Goal: Task Accomplishment & Management: Manage account settings

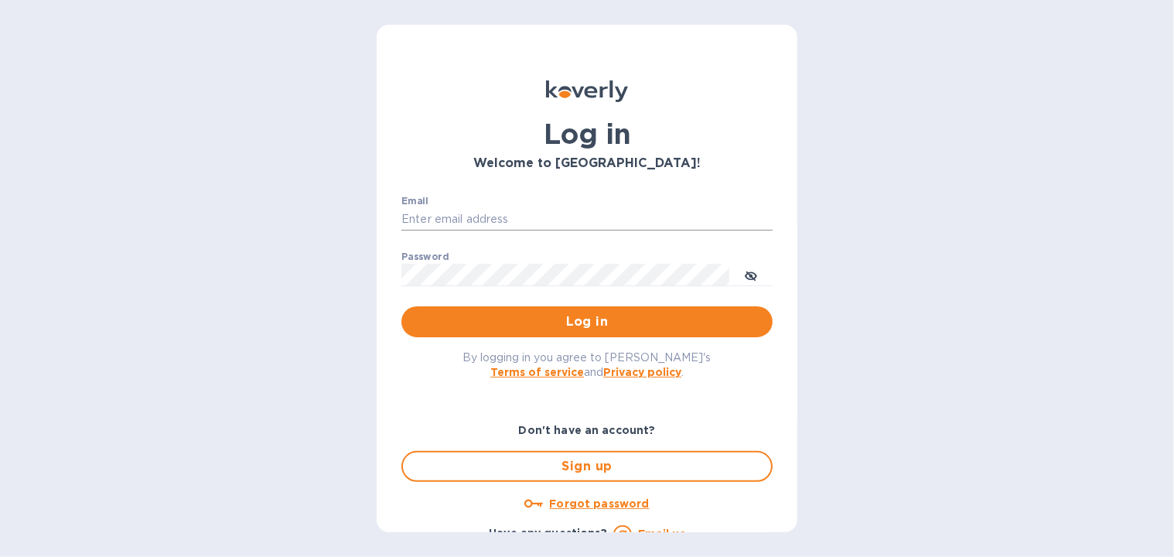
click at [411, 220] on input "Email" at bounding box center [586, 219] width 371 height 23
type input "jmorrow3@triad.rr.com"
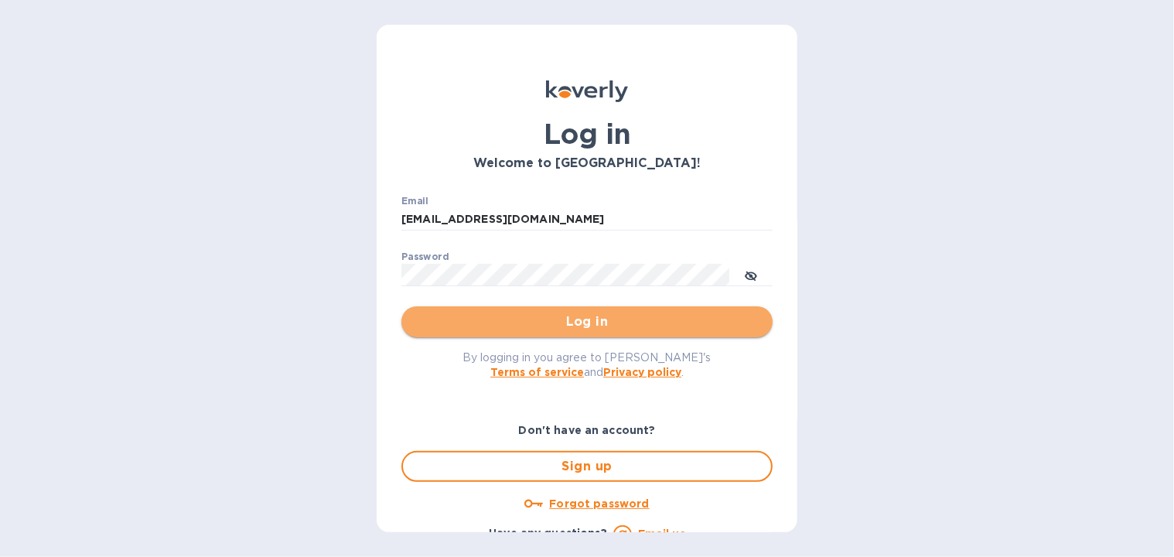
click at [599, 329] on span "Log in" at bounding box center [587, 321] width 346 height 19
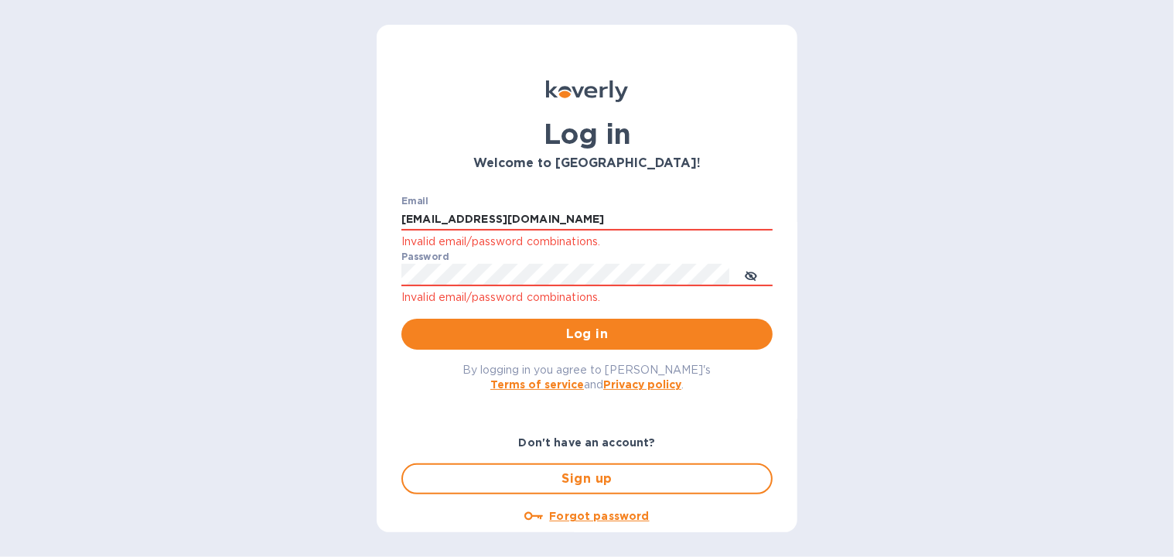
click at [402, 240] on p "Invalid email/password combinations." at bounding box center [586, 242] width 371 height 18
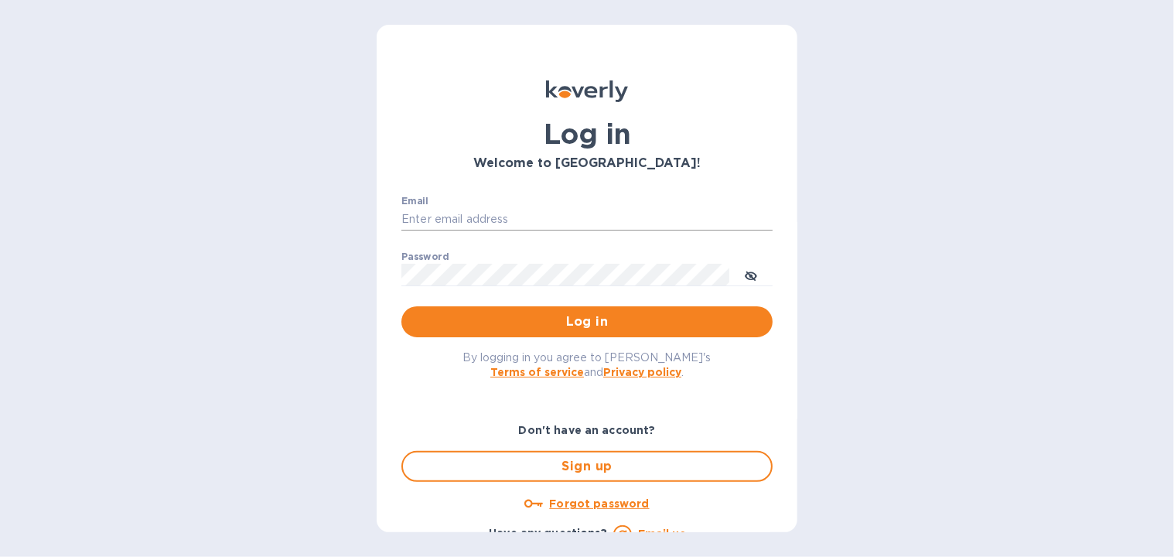
click at [404, 215] on input "Email" at bounding box center [586, 219] width 371 height 23
type input "[EMAIL_ADDRESS][DOMAIN_NAME]"
click at [400, 268] on div "Email [EMAIL_ADDRESS][DOMAIN_NAME] ​ Password ​ Log in" at bounding box center [587, 266] width 396 height 167
click at [554, 315] on span "Log in" at bounding box center [587, 321] width 346 height 19
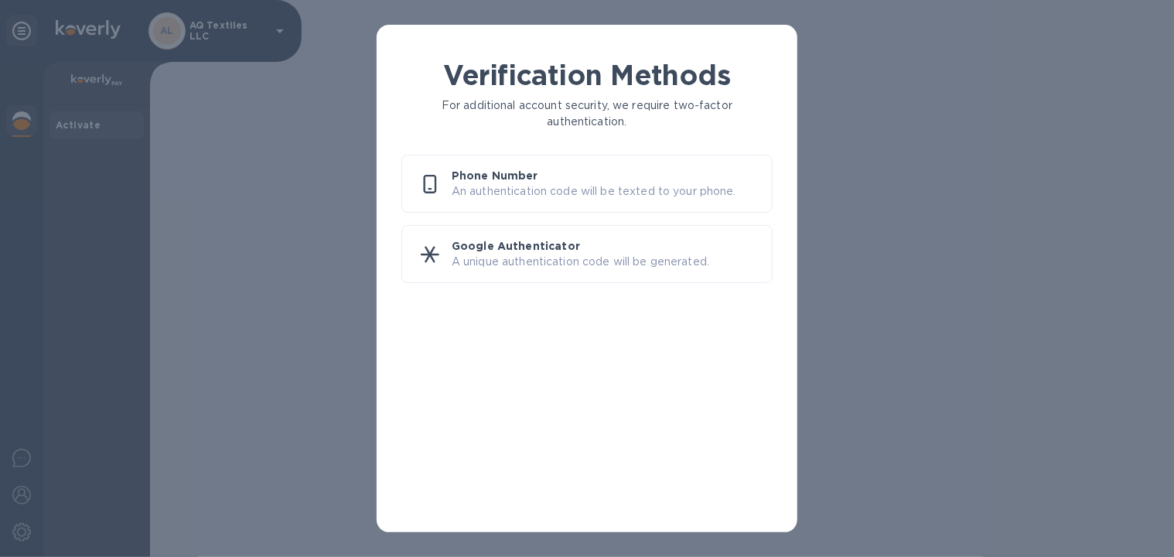
click at [507, 190] on p "An authentication code will be texted to your phone." at bounding box center [606, 191] width 308 height 16
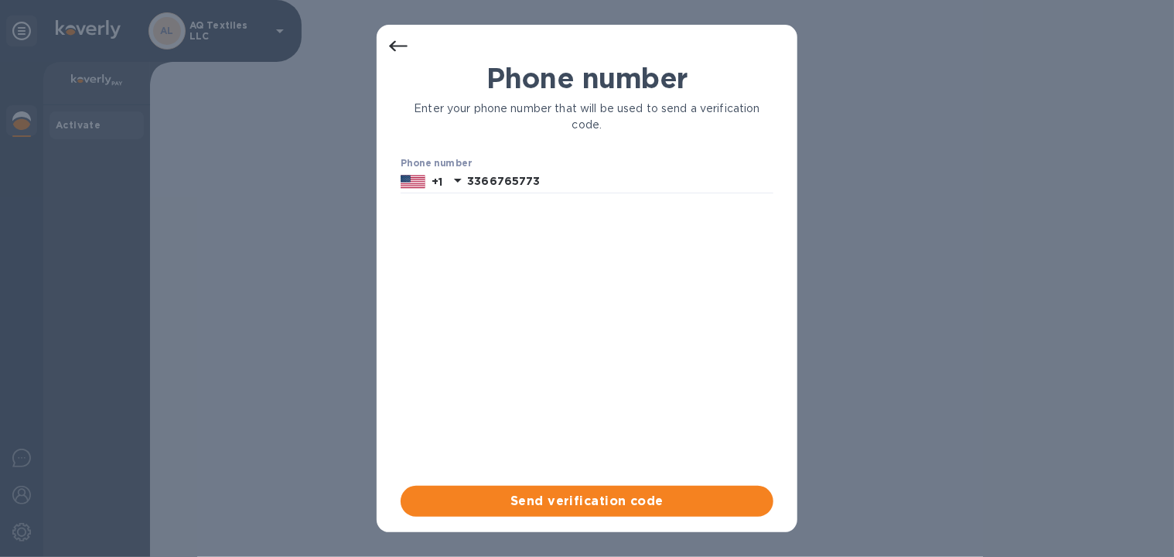
click at [581, 128] on p "Enter your phone number that will be used to send a verification code." at bounding box center [587, 117] width 373 height 32
click at [394, 46] on icon at bounding box center [398, 46] width 19 height 19
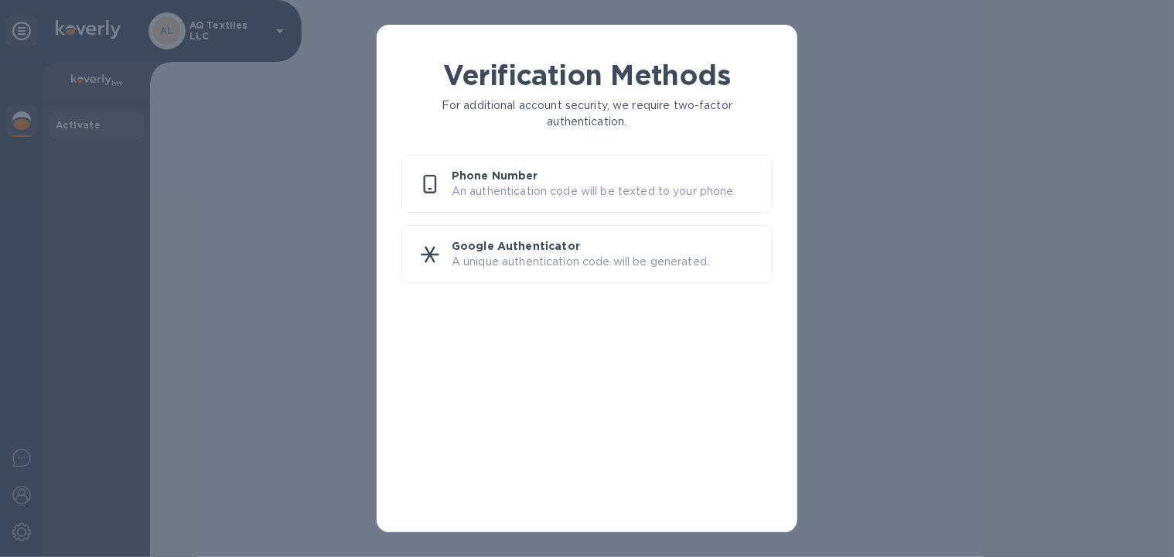
click at [484, 188] on p "An authentication code will be texted to your phone." at bounding box center [606, 191] width 308 height 16
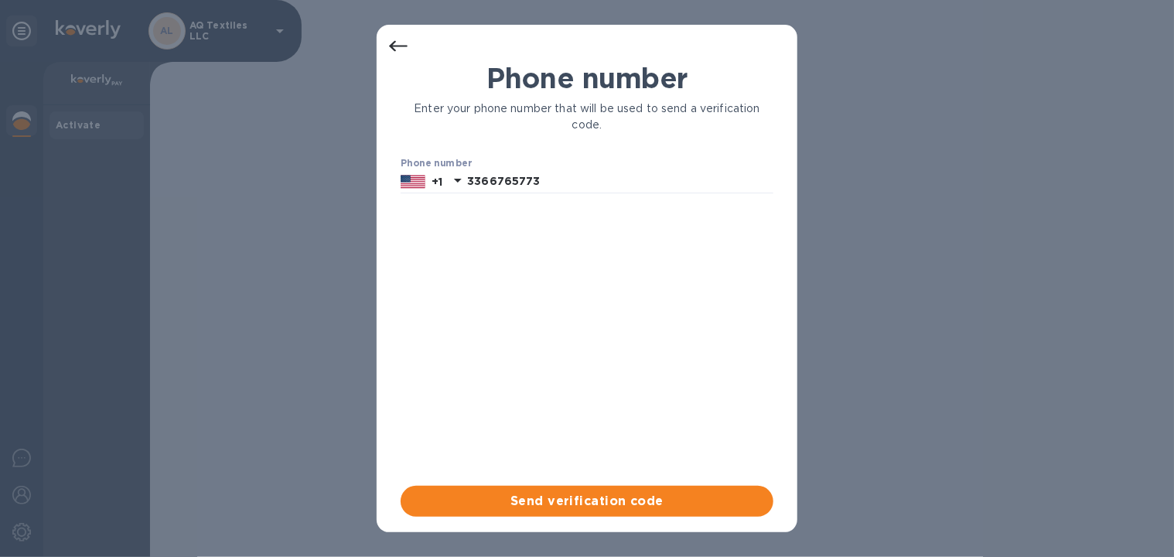
click at [407, 49] on icon at bounding box center [398, 46] width 19 height 19
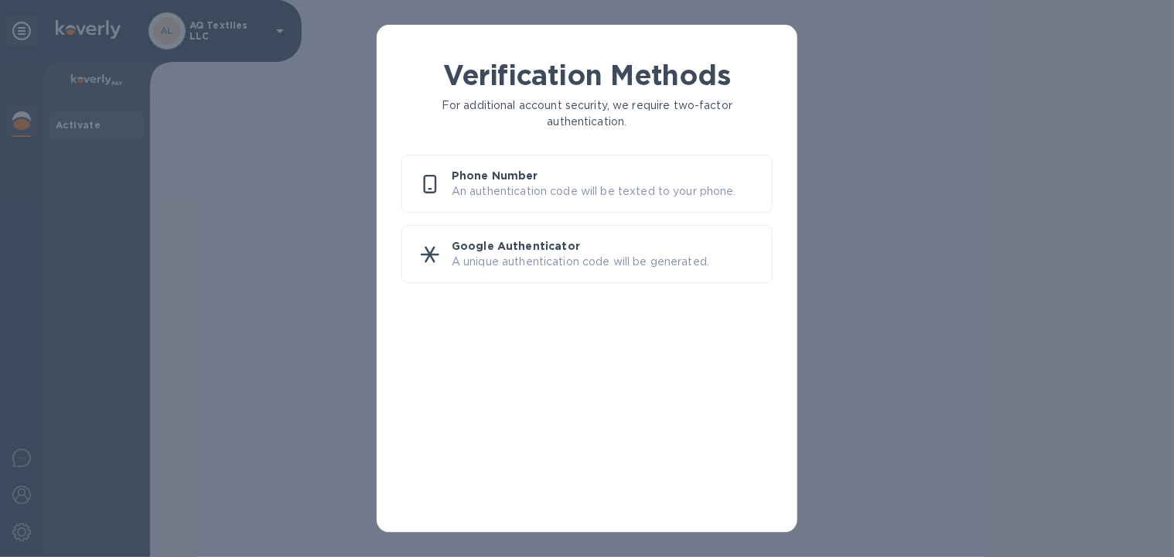
click at [504, 246] on p "Google Authenticator" at bounding box center [606, 245] width 308 height 15
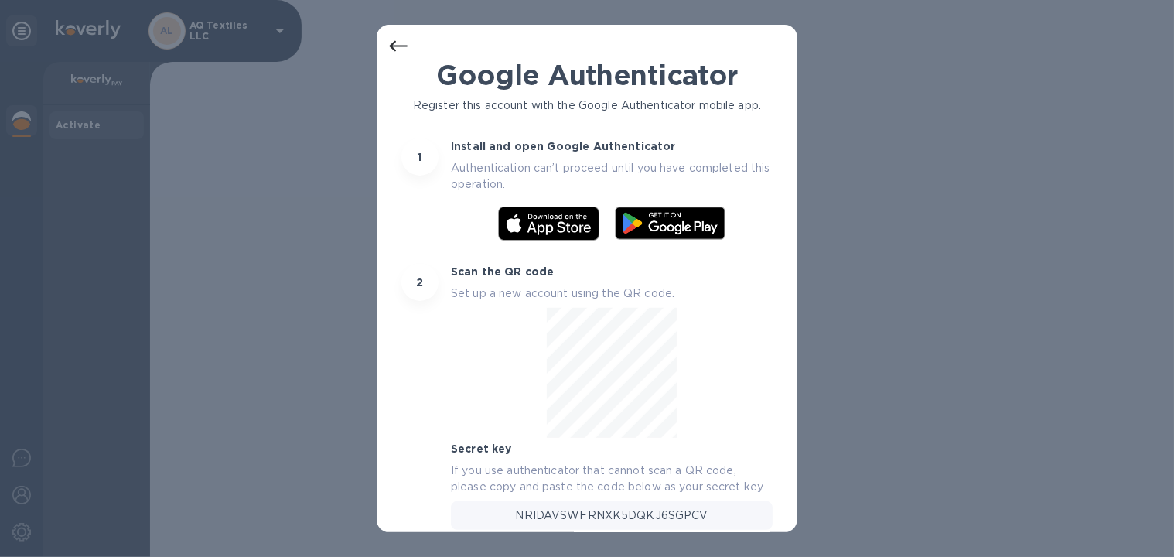
click at [396, 46] on icon at bounding box center [398, 46] width 19 height 11
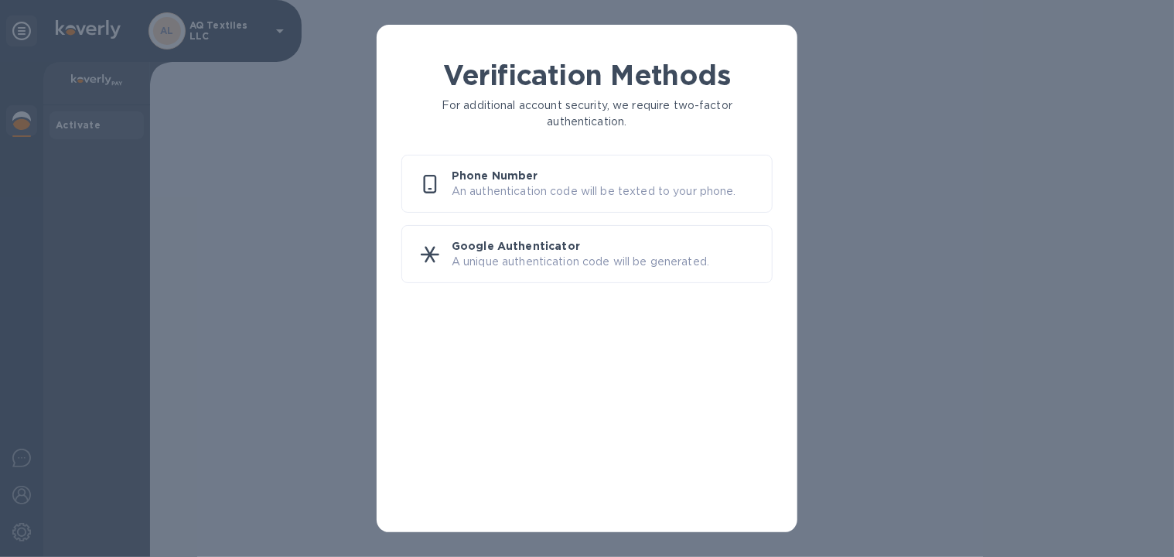
click at [528, 188] on p "An authentication code will be texted to your phone." at bounding box center [606, 191] width 308 height 16
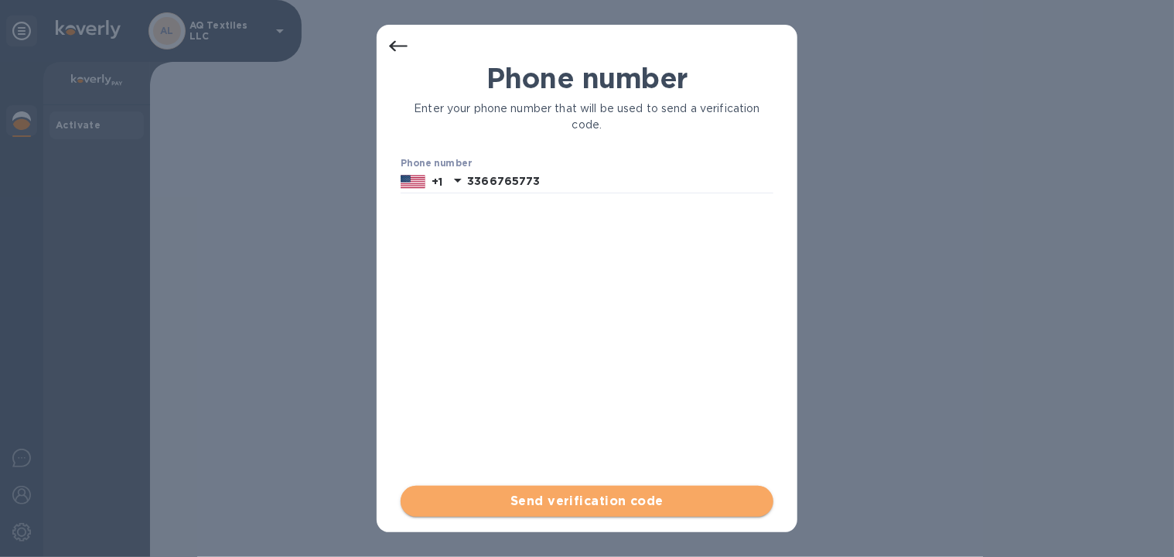
click at [569, 494] on span "Send verification code" at bounding box center [587, 501] width 348 height 19
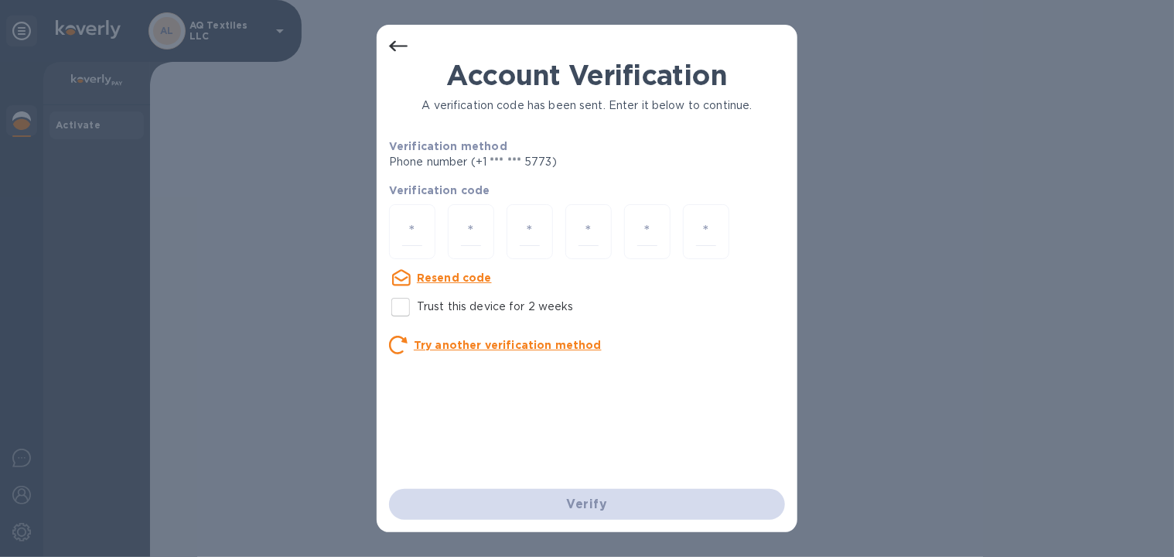
click at [448, 273] on u "Resend code" at bounding box center [454, 277] width 75 height 12
click at [398, 50] on icon at bounding box center [398, 46] width 19 height 19
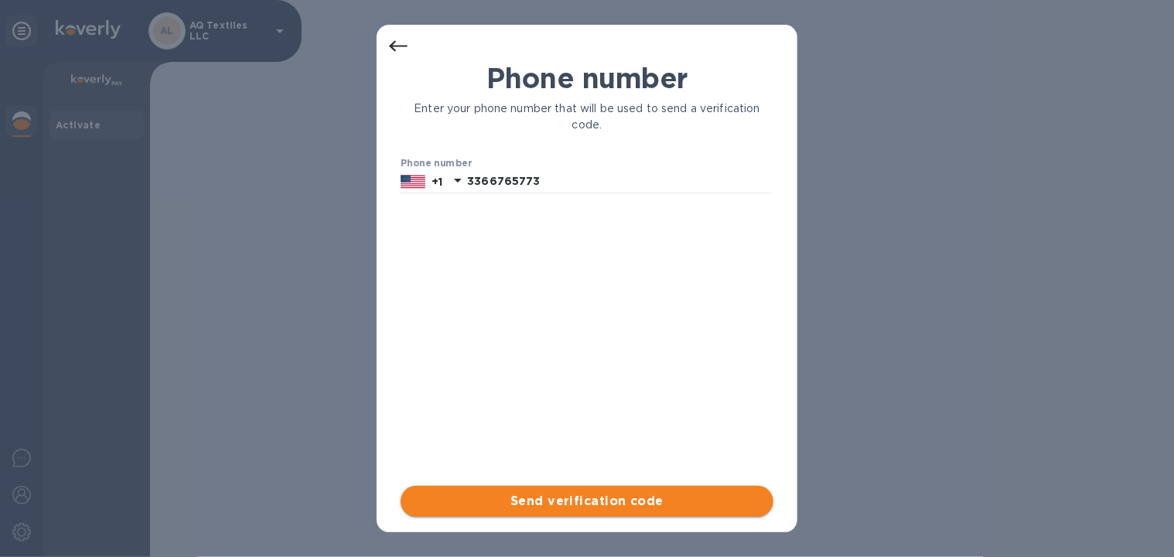
click at [604, 500] on span "Send verification code" at bounding box center [587, 501] width 348 height 19
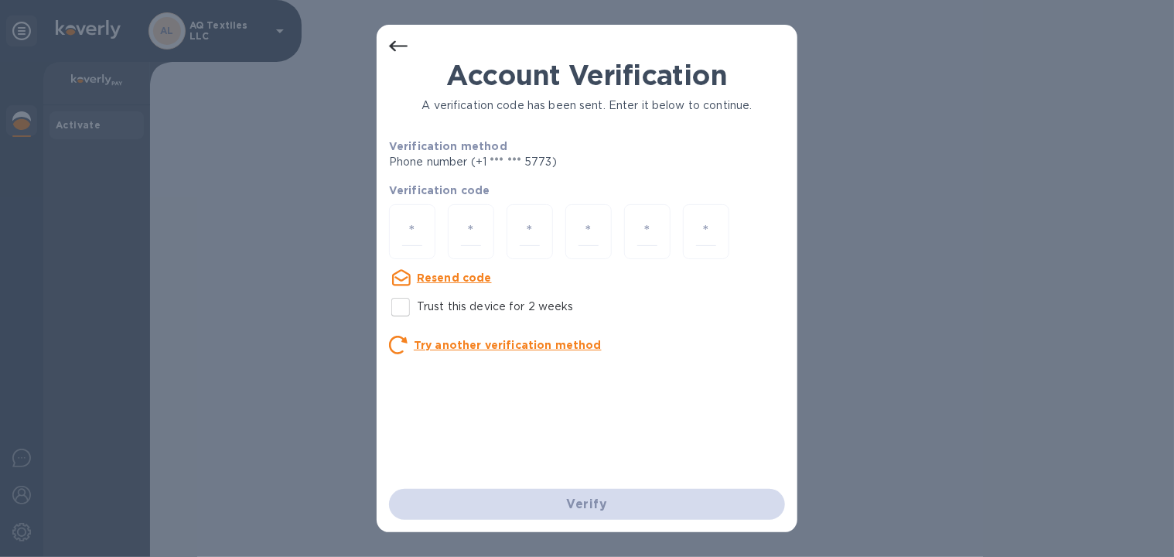
click at [391, 45] on icon at bounding box center [398, 46] width 19 height 19
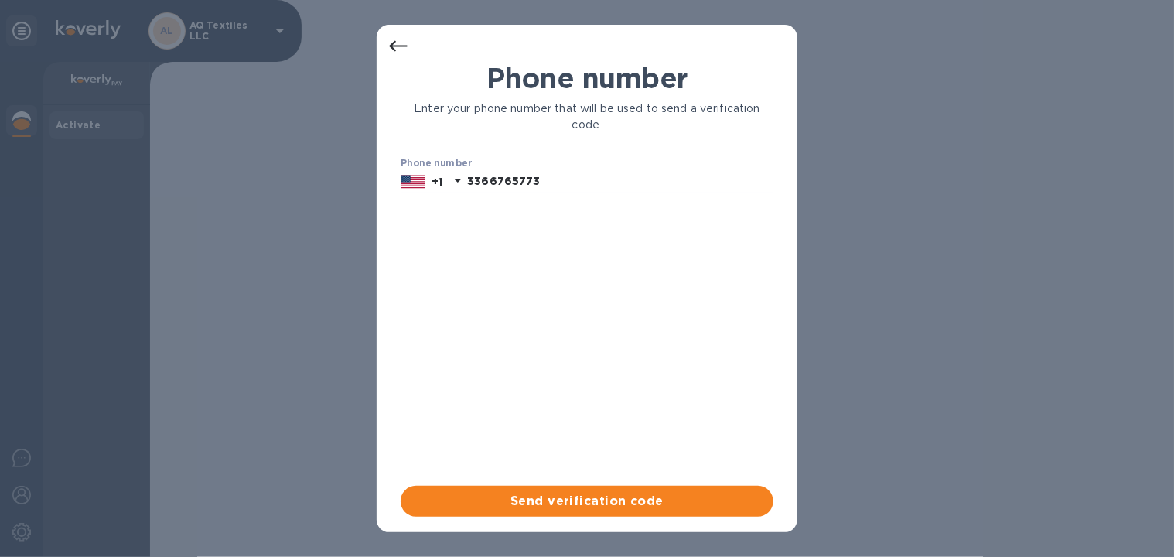
click at [388, 52] on div at bounding box center [398, 46] width 31 height 31
click at [396, 47] on icon at bounding box center [398, 46] width 19 height 19
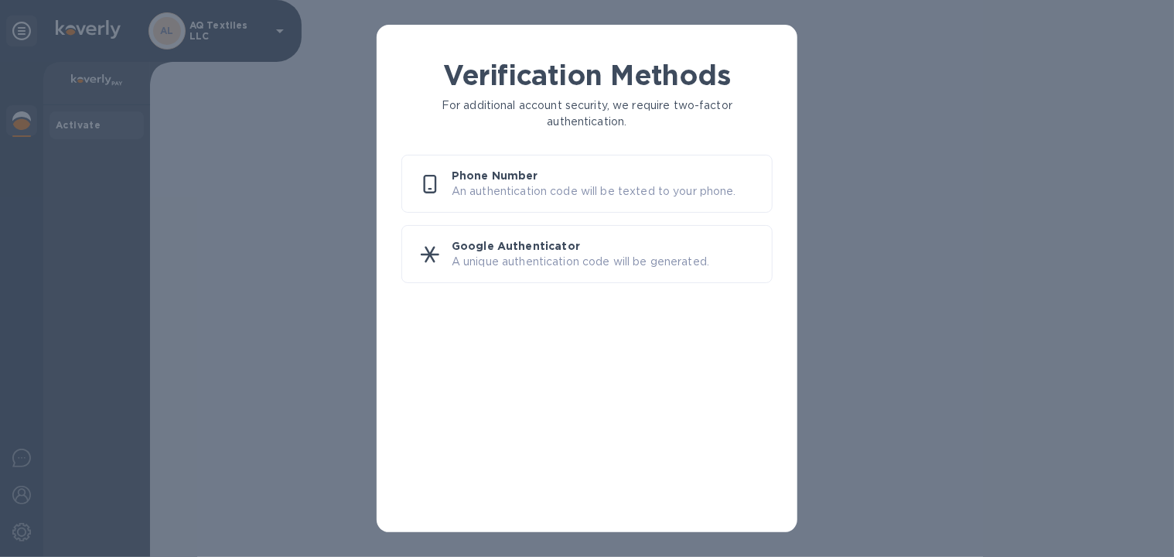
click at [490, 185] on p "An authentication code will be texted to your phone." at bounding box center [606, 191] width 308 height 16
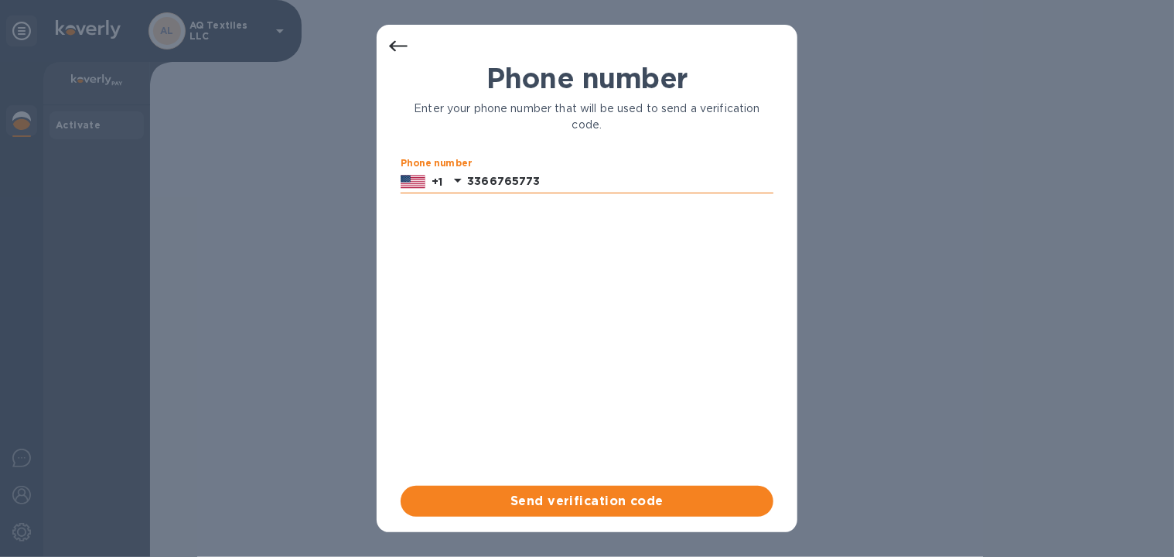
click at [471, 178] on input "3366765773" at bounding box center [620, 181] width 306 height 23
click at [458, 179] on icon at bounding box center [458, 181] width 8 height 4
click at [493, 179] on input "3366765773" at bounding box center [620, 181] width 306 height 23
click at [713, 305] on div "Phone number Enter your phone number that will be used to send a verification c…" at bounding box center [587, 274] width 373 height 424
click at [396, 42] on icon at bounding box center [398, 46] width 19 height 19
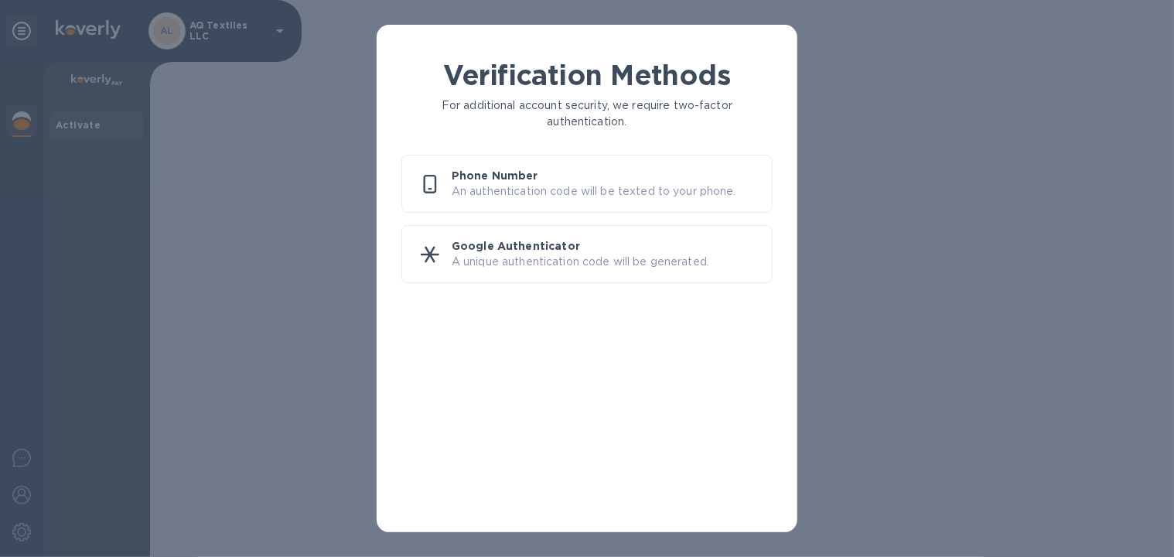
click at [517, 242] on p "Google Authenticator" at bounding box center [606, 245] width 308 height 15
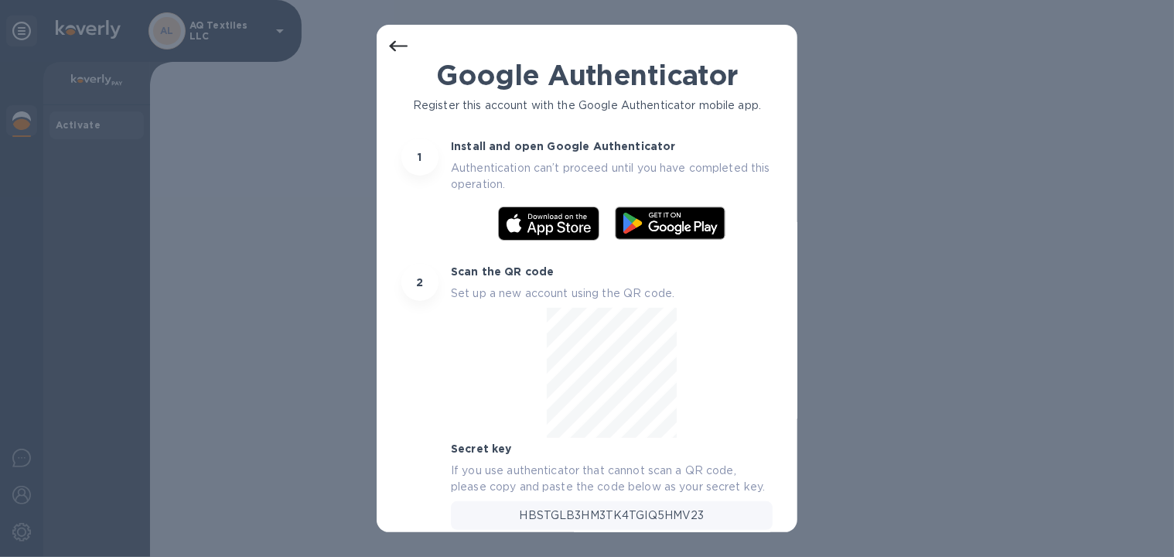
click at [394, 39] on icon at bounding box center [398, 46] width 19 height 19
